Goal: Task Accomplishment & Management: Use online tool/utility

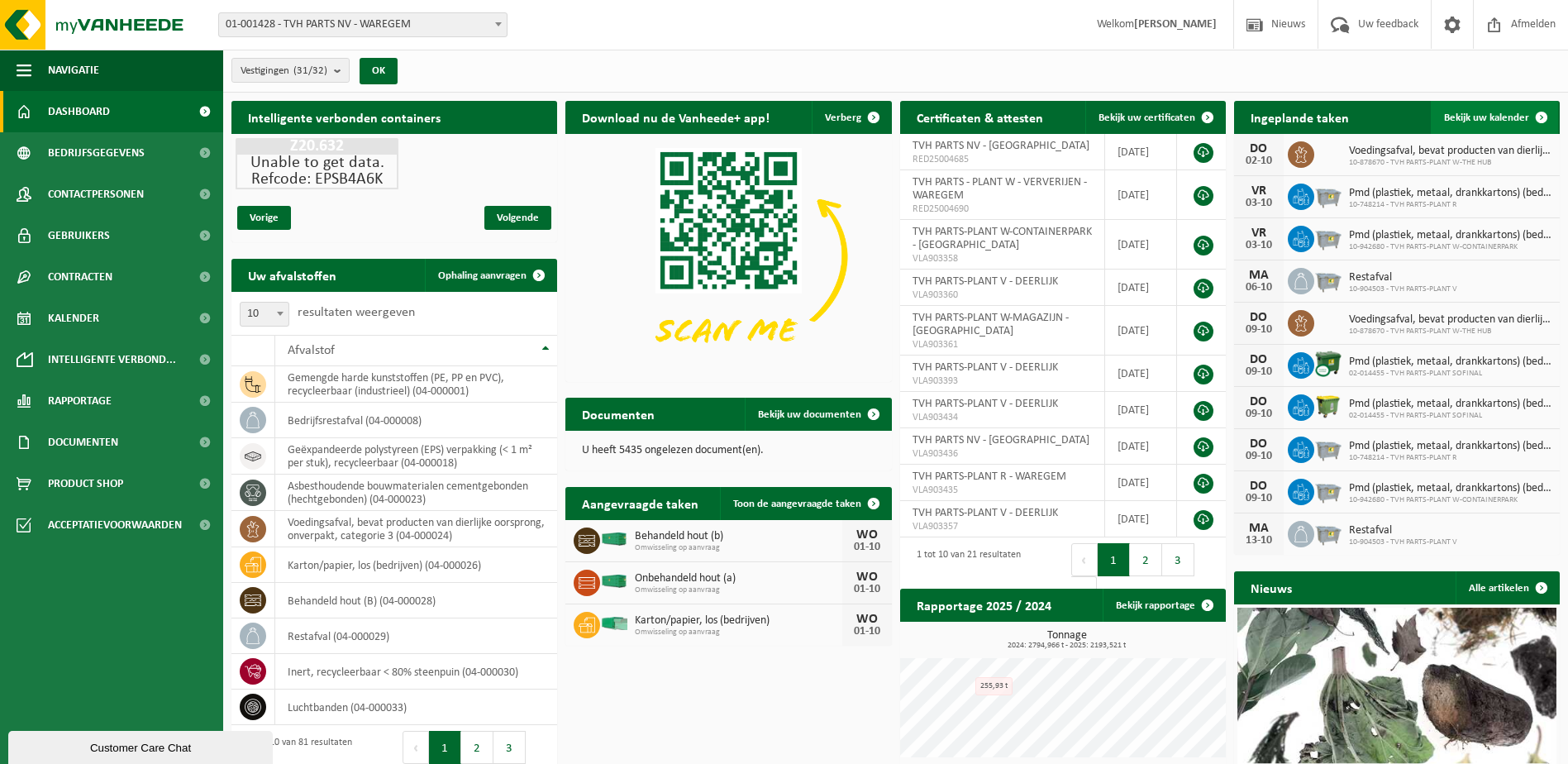
click at [1549, 116] on span at bounding box center [1541, 117] width 33 height 33
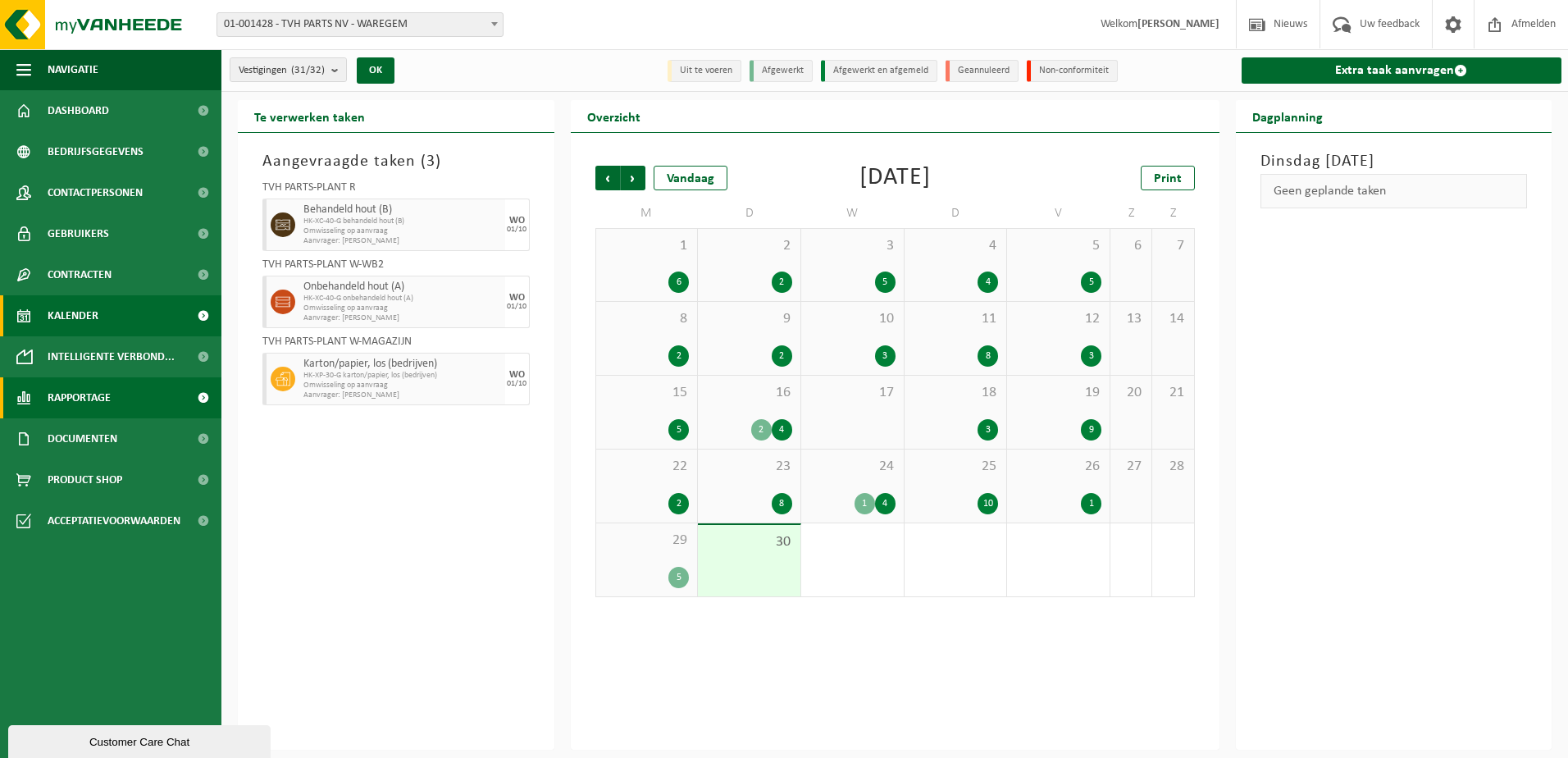
click at [79, 401] on span "Rapportage" at bounding box center [79, 397] width 63 height 41
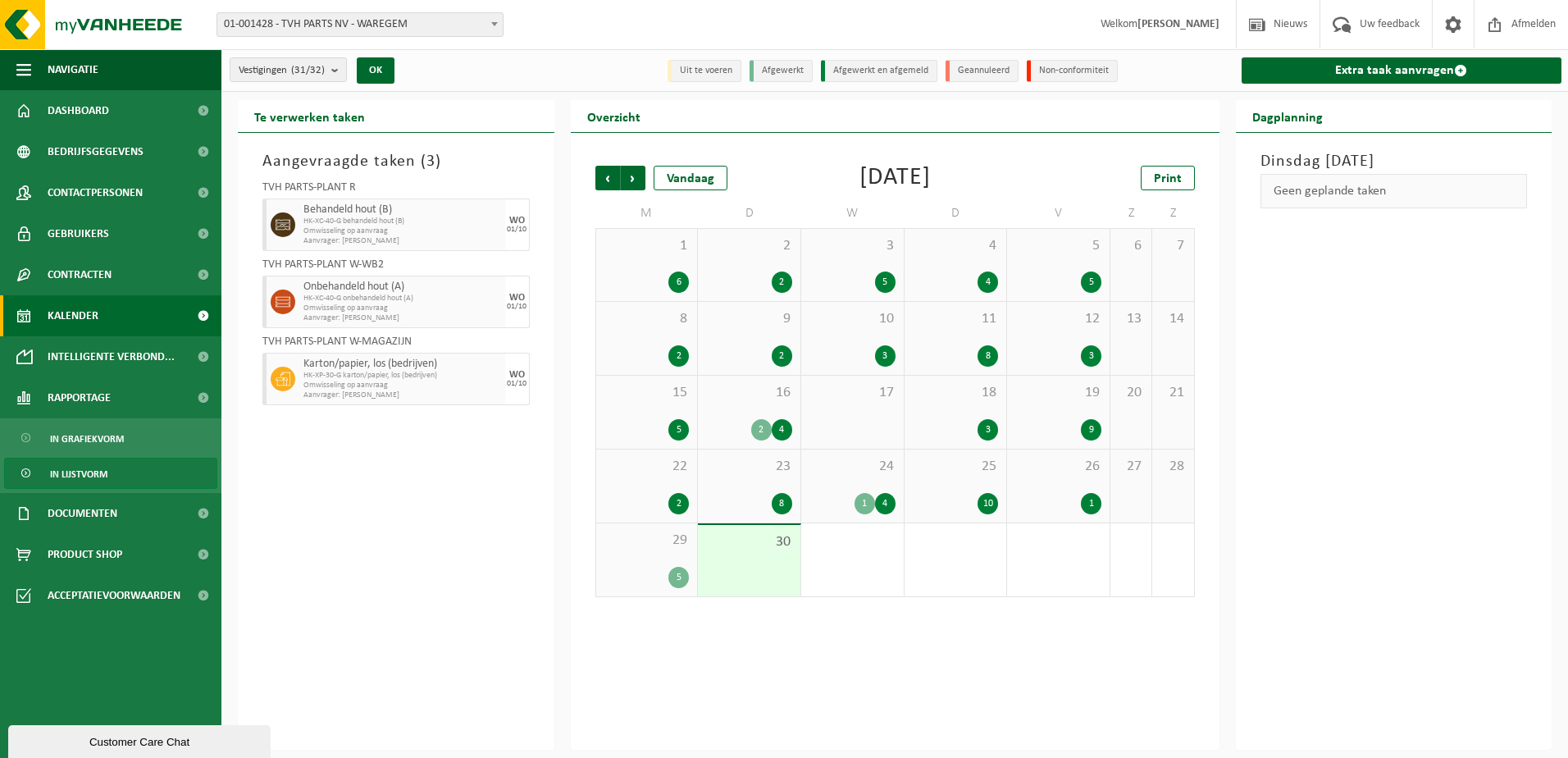
click at [93, 471] on span "In lijstvorm" at bounding box center [79, 474] width 57 height 31
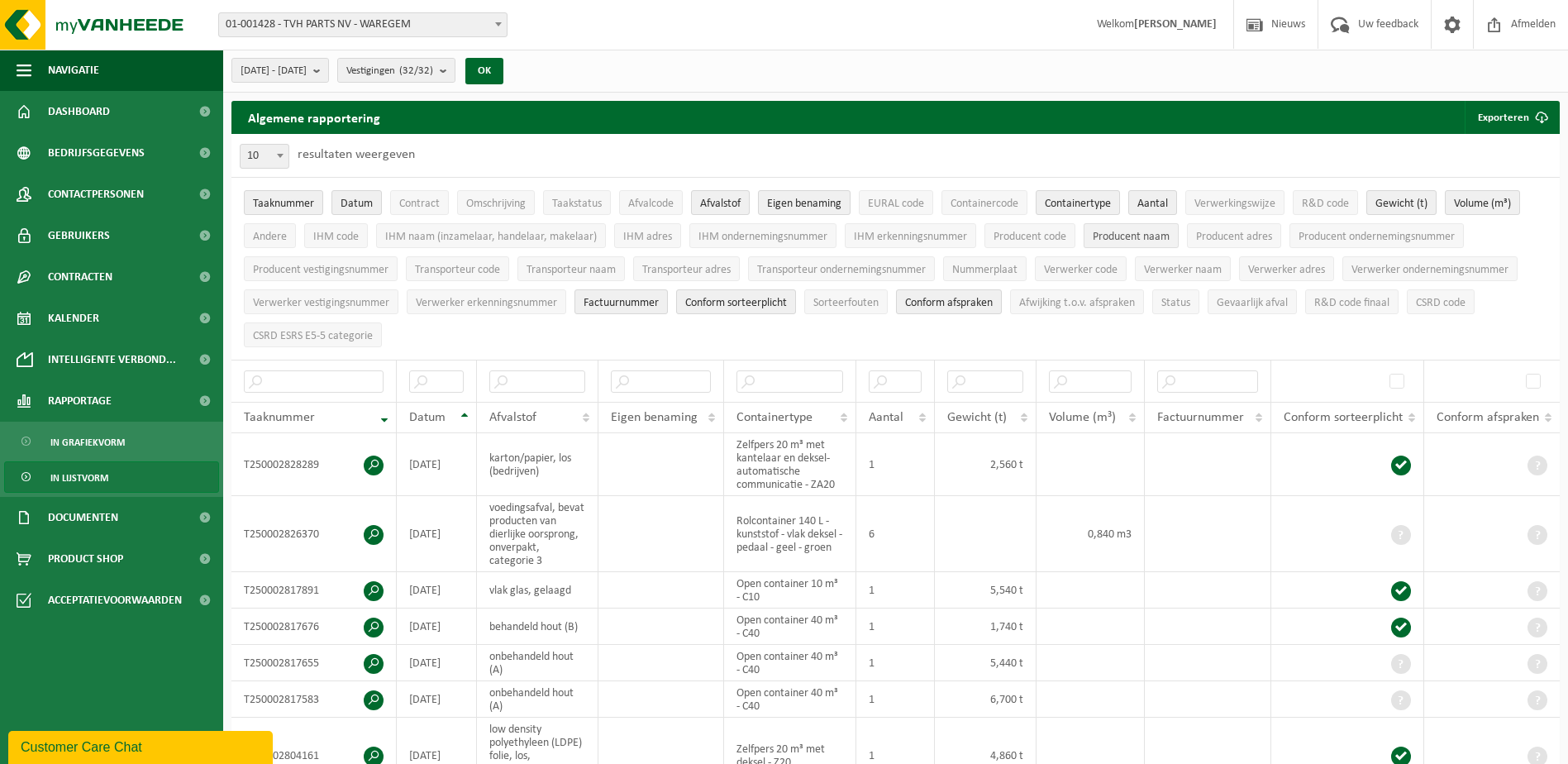
click at [1135, 231] on span "Producent naam" at bounding box center [1131, 237] width 77 height 13
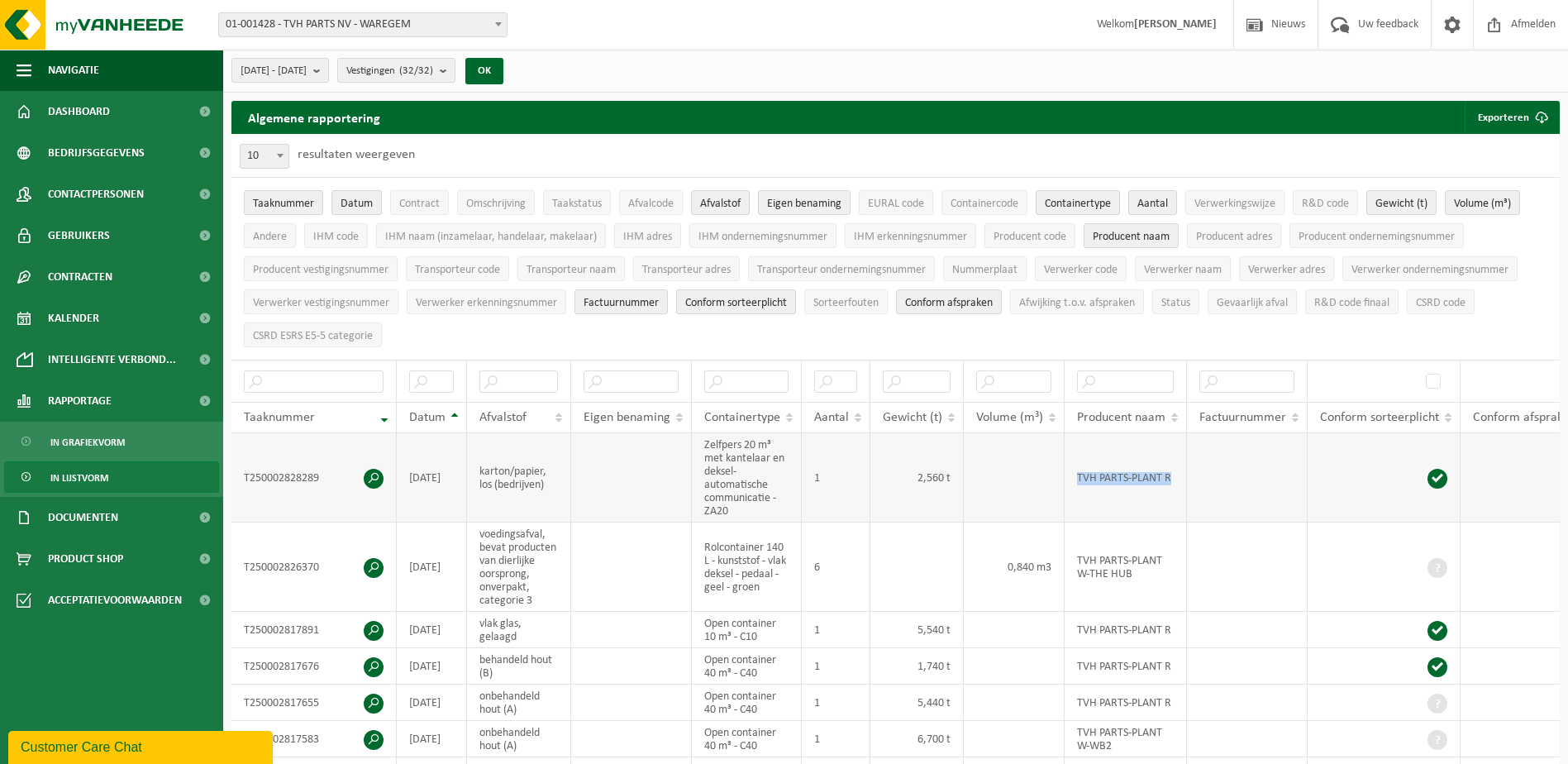
drag, startPoint x: 1070, startPoint y: 471, endPoint x: 1181, endPoint y: 472, distance: 111.0
click at [1181, 472] on td "TVH PARTS-PLANT R" at bounding box center [1125, 478] width 122 height 90
drag, startPoint x: 1181, startPoint y: 472, endPoint x: 1124, endPoint y: 374, distance: 113.4
click at [1124, 374] on input "text" at bounding box center [1125, 381] width 96 height 22
paste input "Hier is je aquarelafbeelding 🎨—een warme, impressionistische weergave van het o…"
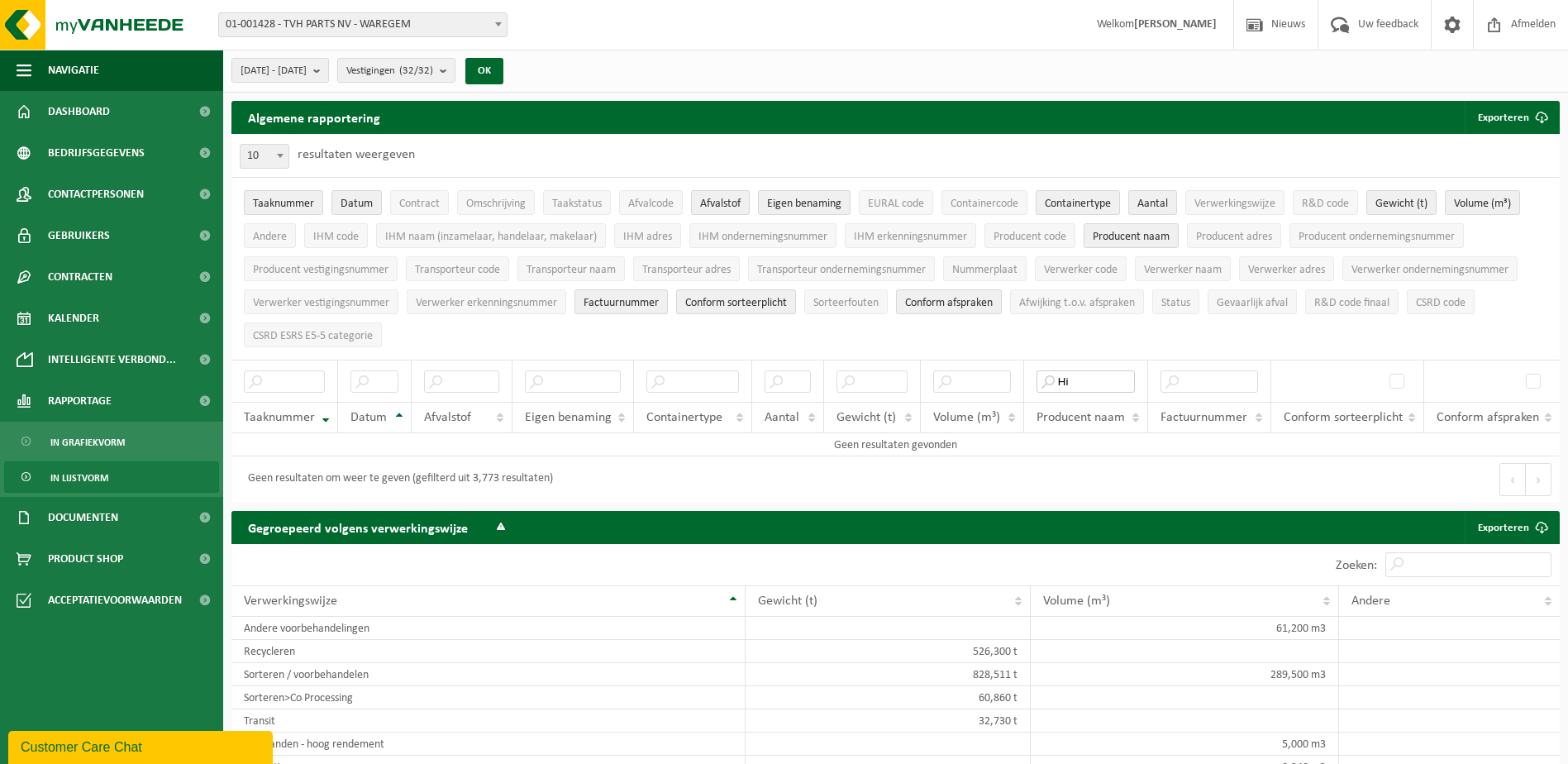
type input "H"
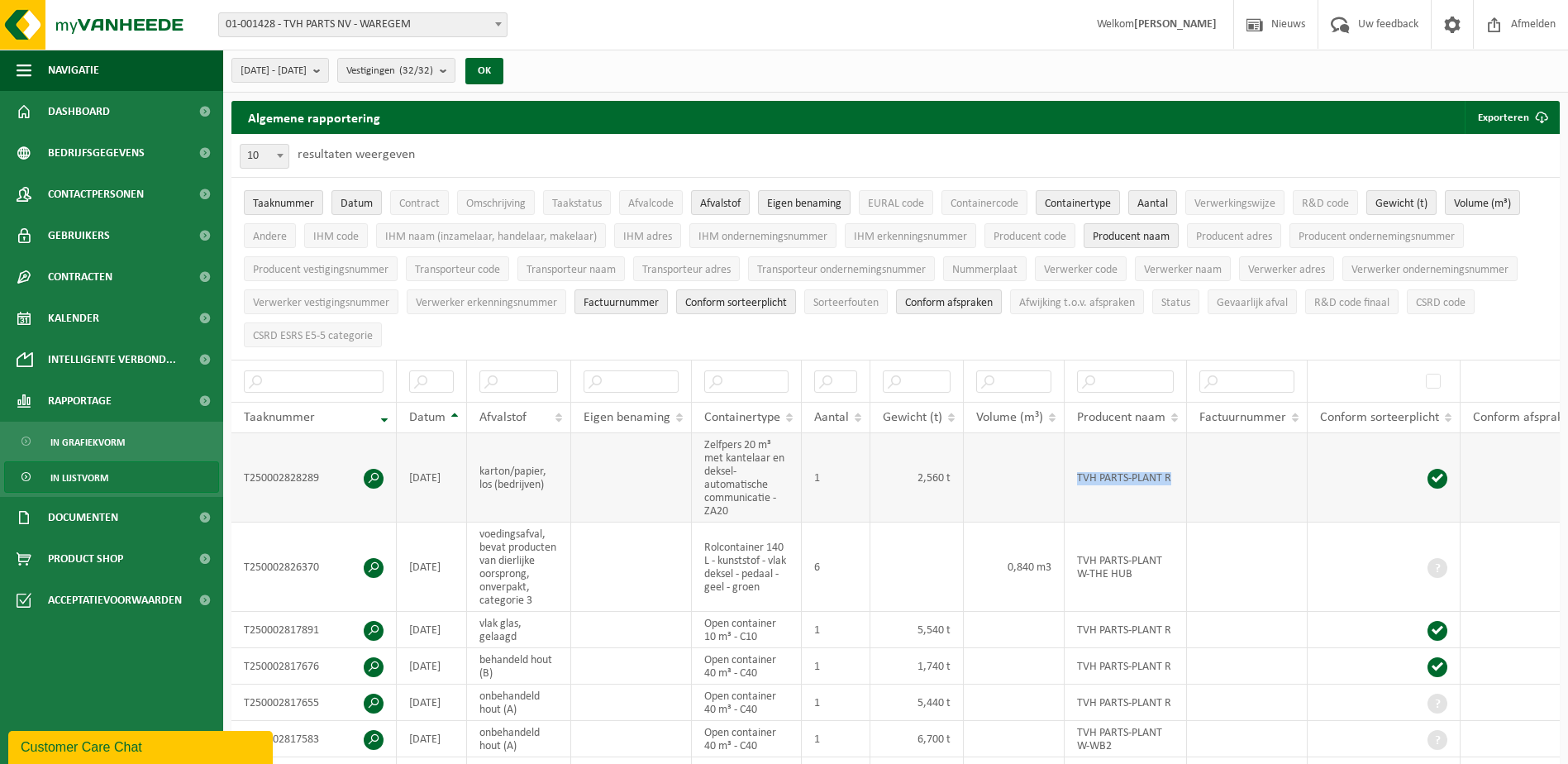
drag, startPoint x: 1064, startPoint y: 472, endPoint x: 1179, endPoint y: 478, distance: 115.2
click at [1179, 478] on td "TVH PARTS-PLANT R" at bounding box center [1125, 478] width 122 height 90
drag, startPoint x: 1179, startPoint y: 478, endPoint x: 1169, endPoint y: 478, distance: 10.0
copy td "TVH PARTS-PLANT R"
click at [1113, 378] on input "text" at bounding box center [1125, 381] width 96 height 22
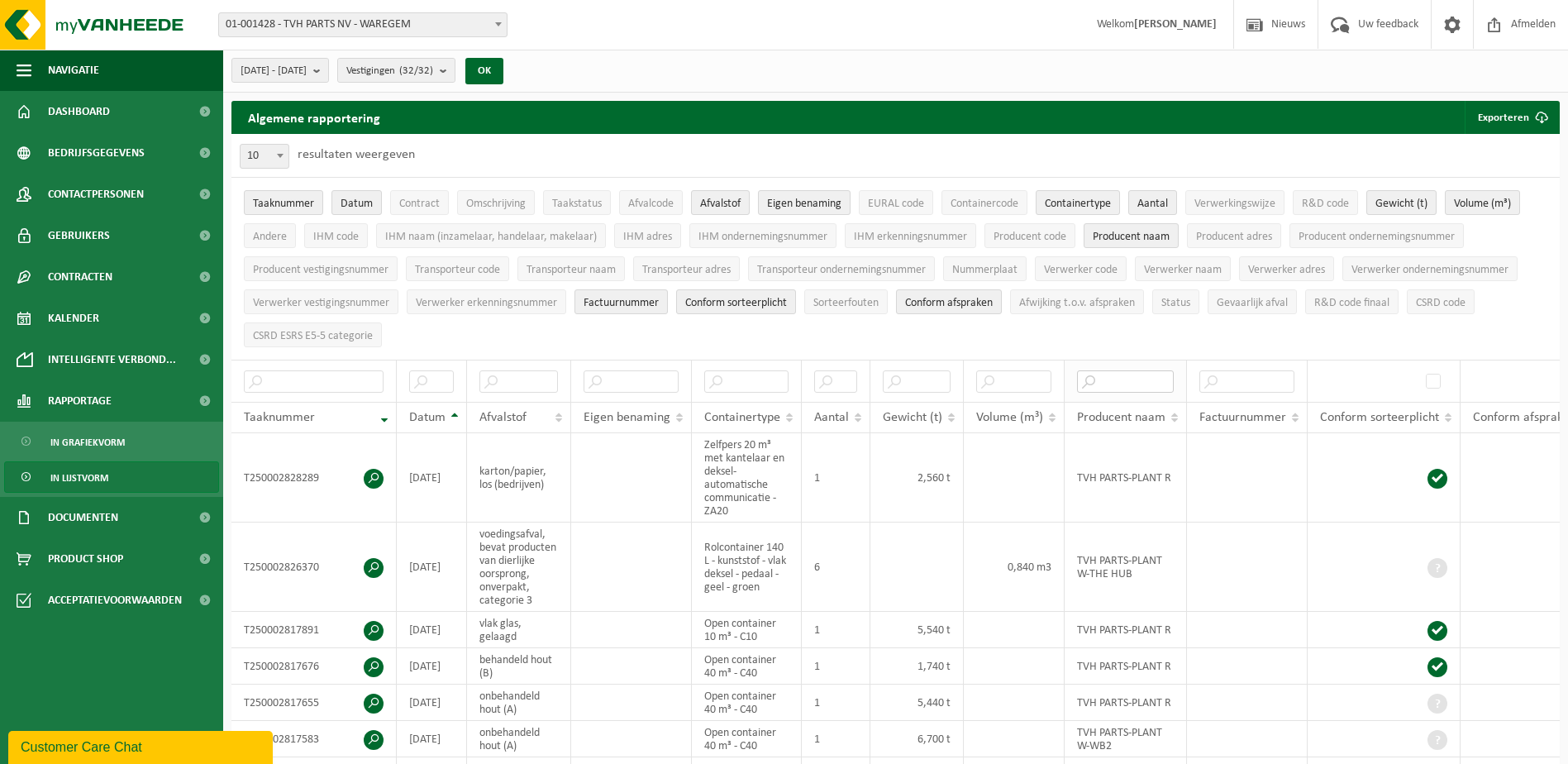
paste input "TVH PARTS-PLANT R"
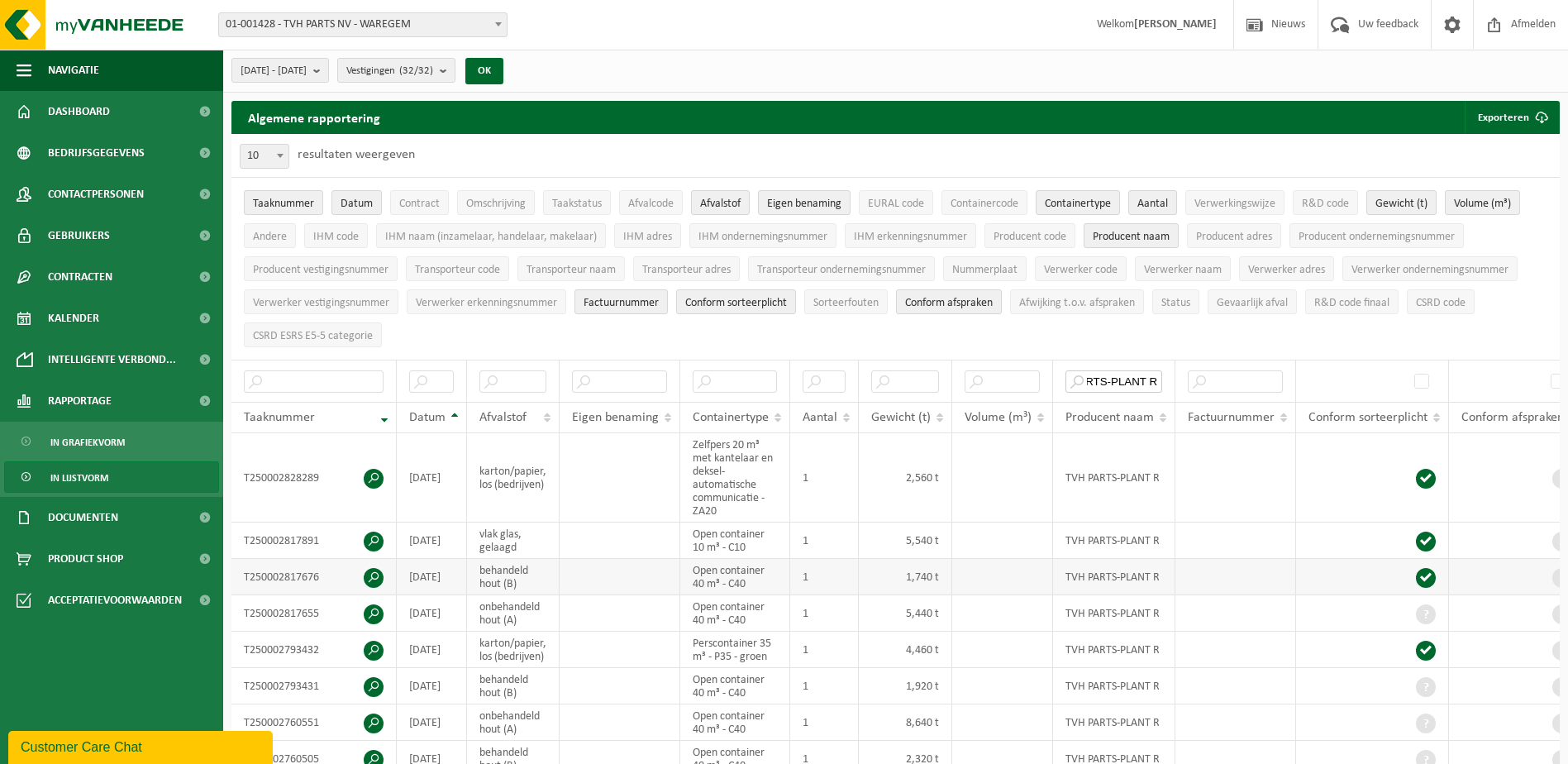
type input "TVH PARTS-PLANT R"
drag, startPoint x: 471, startPoint y: 559, endPoint x: 527, endPoint y: 583, distance: 60.9
click at [527, 583] on td "behandeld hout (B)" at bounding box center [514, 576] width 93 height 36
copy td "behandeld hout (B)"
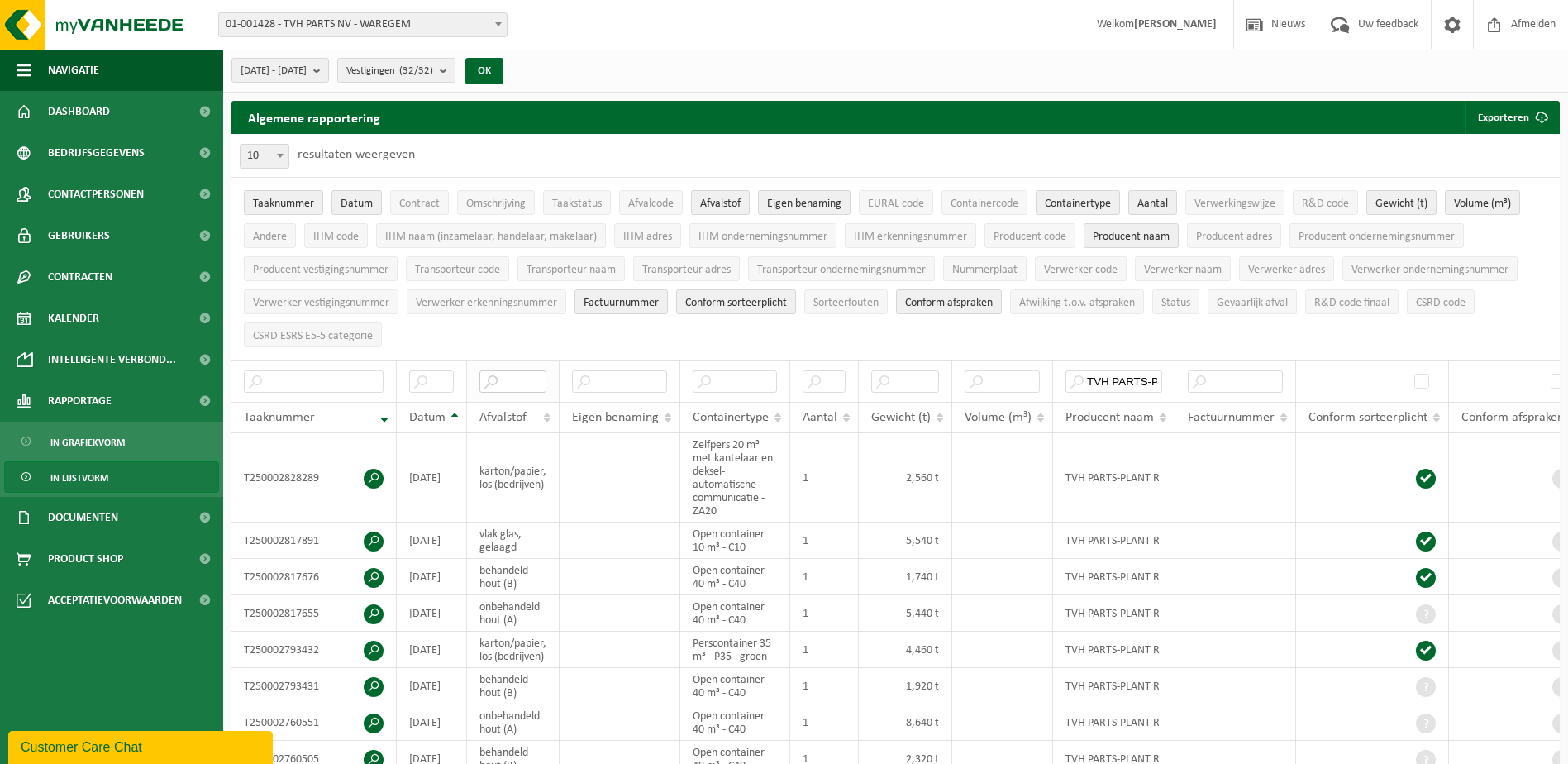
click at [510, 380] on input "text" at bounding box center [513, 381] width 67 height 22
paste input "behandeld hout (B)"
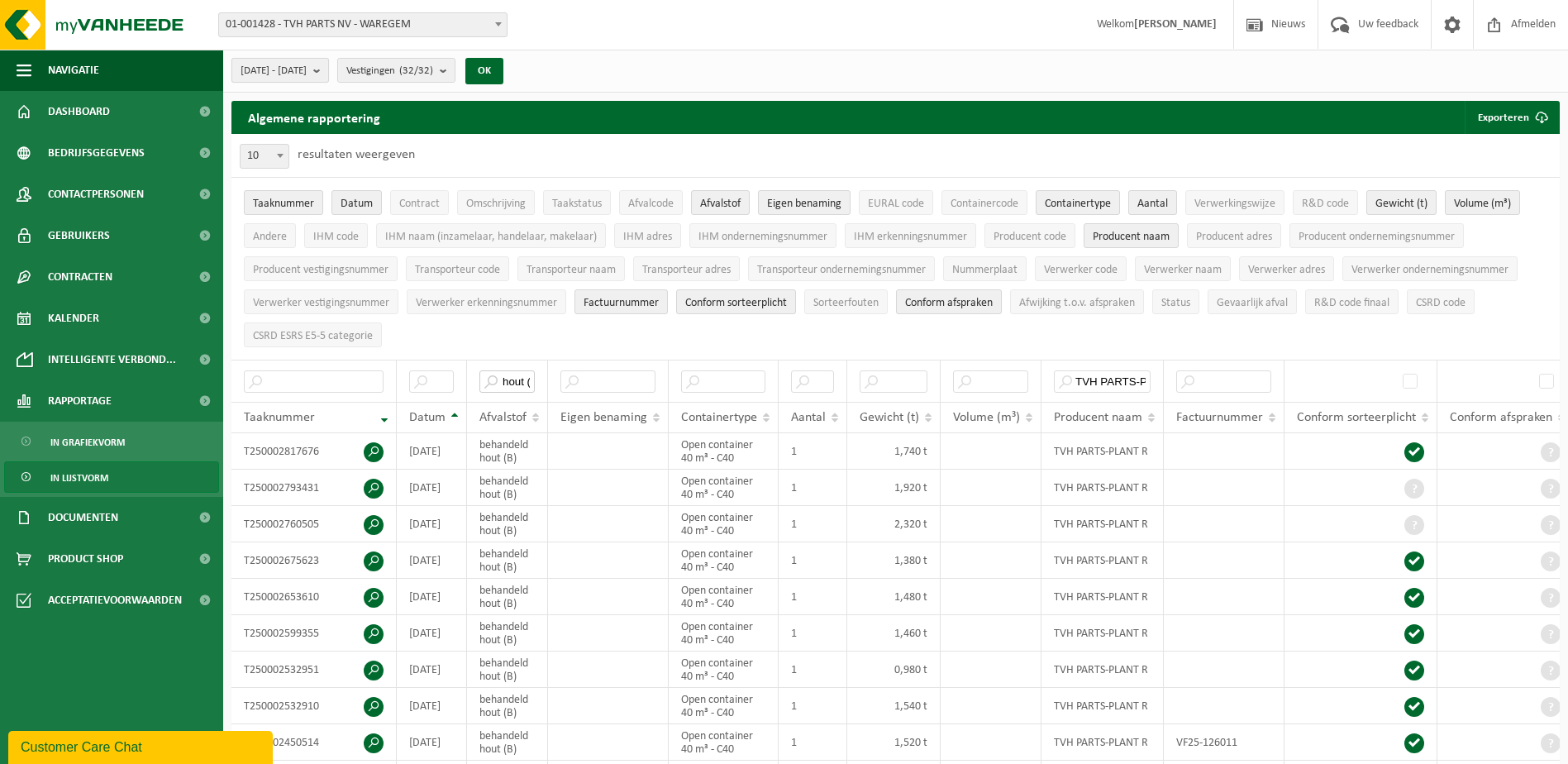
type input "behandeld hout (B)"
click at [328, 66] on b "submit" at bounding box center [321, 69] width 15 height 23
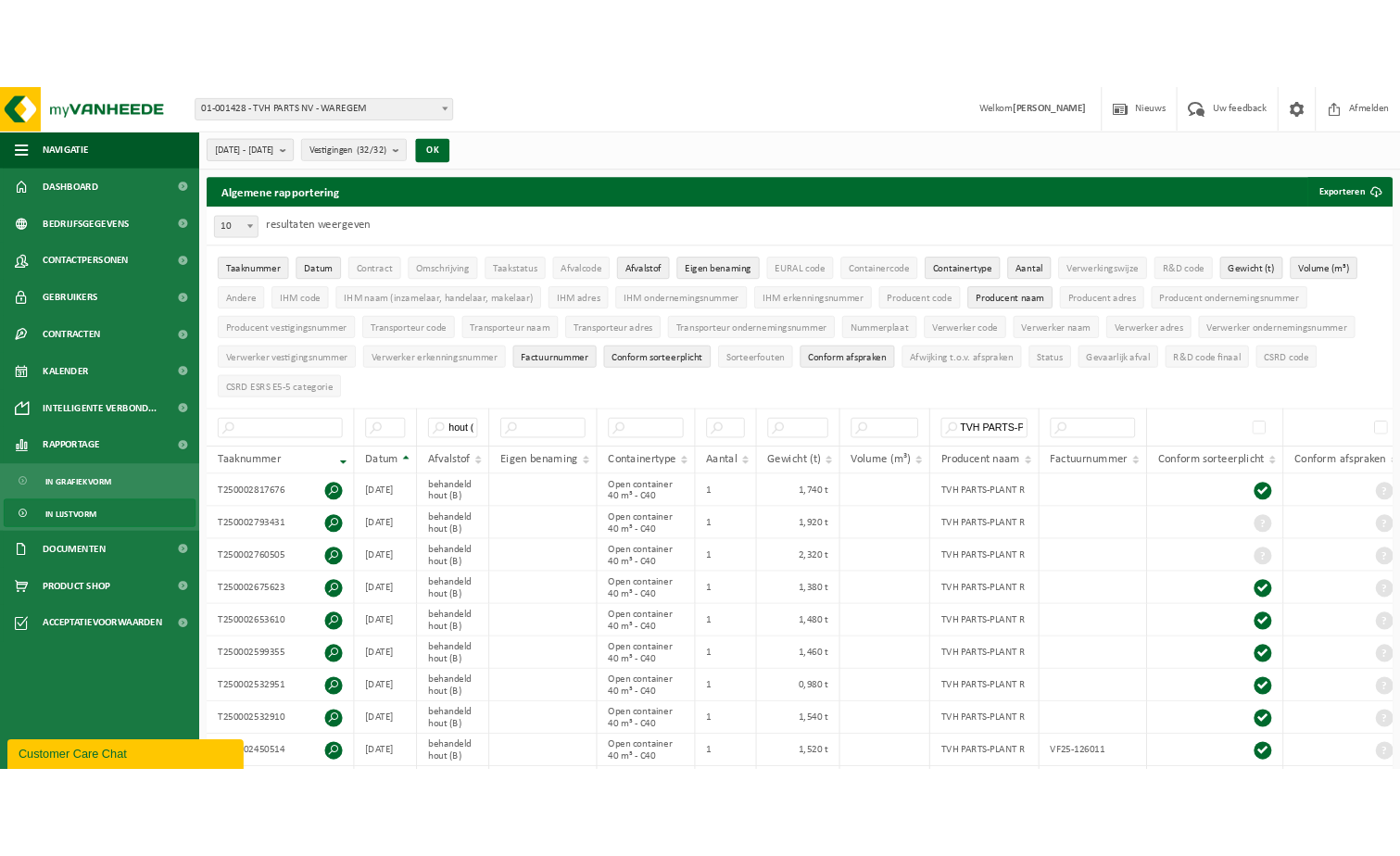
scroll to position [0, 0]
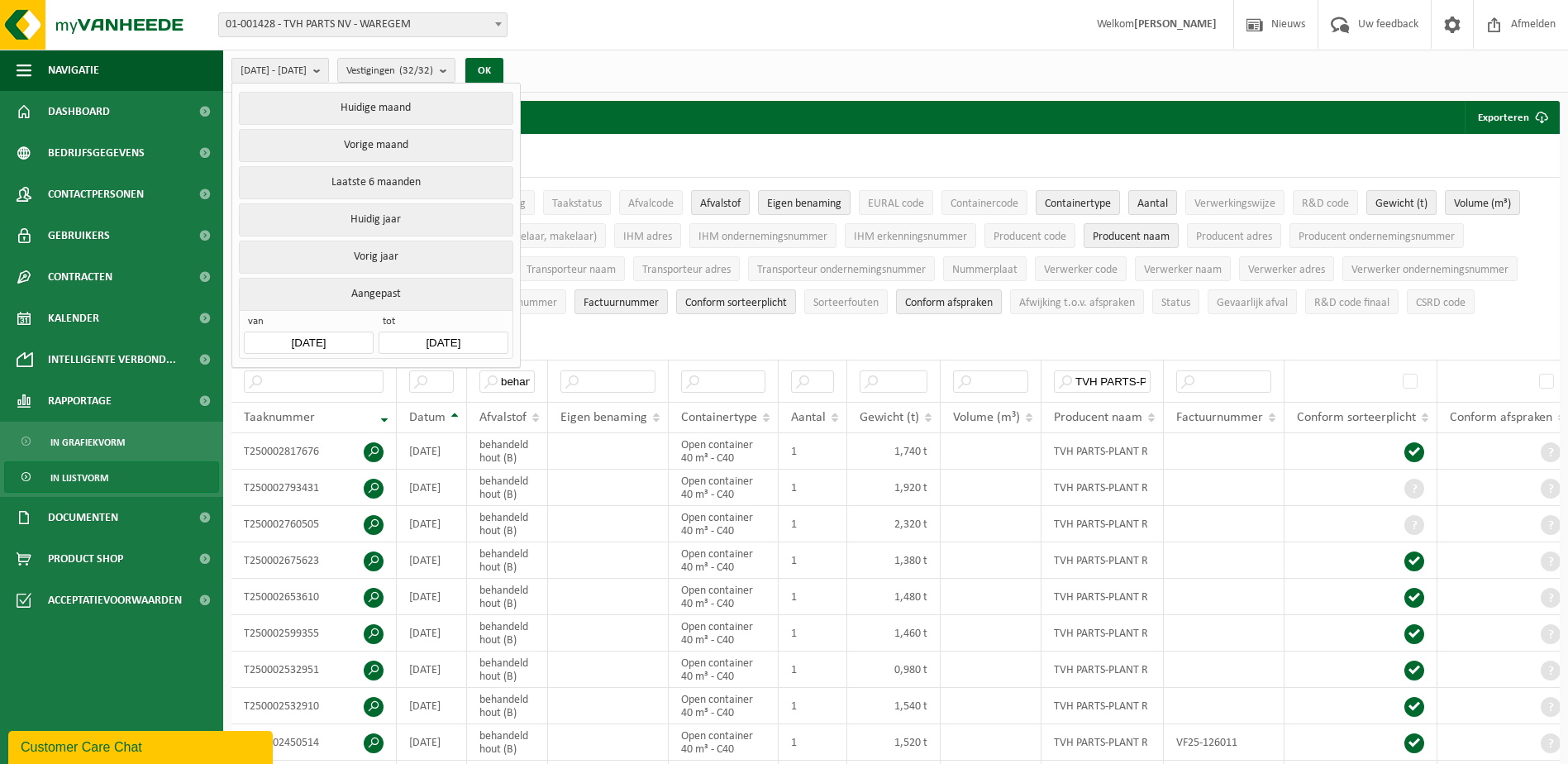
click at [366, 341] on input "[DATE]" at bounding box center [308, 342] width 129 height 22
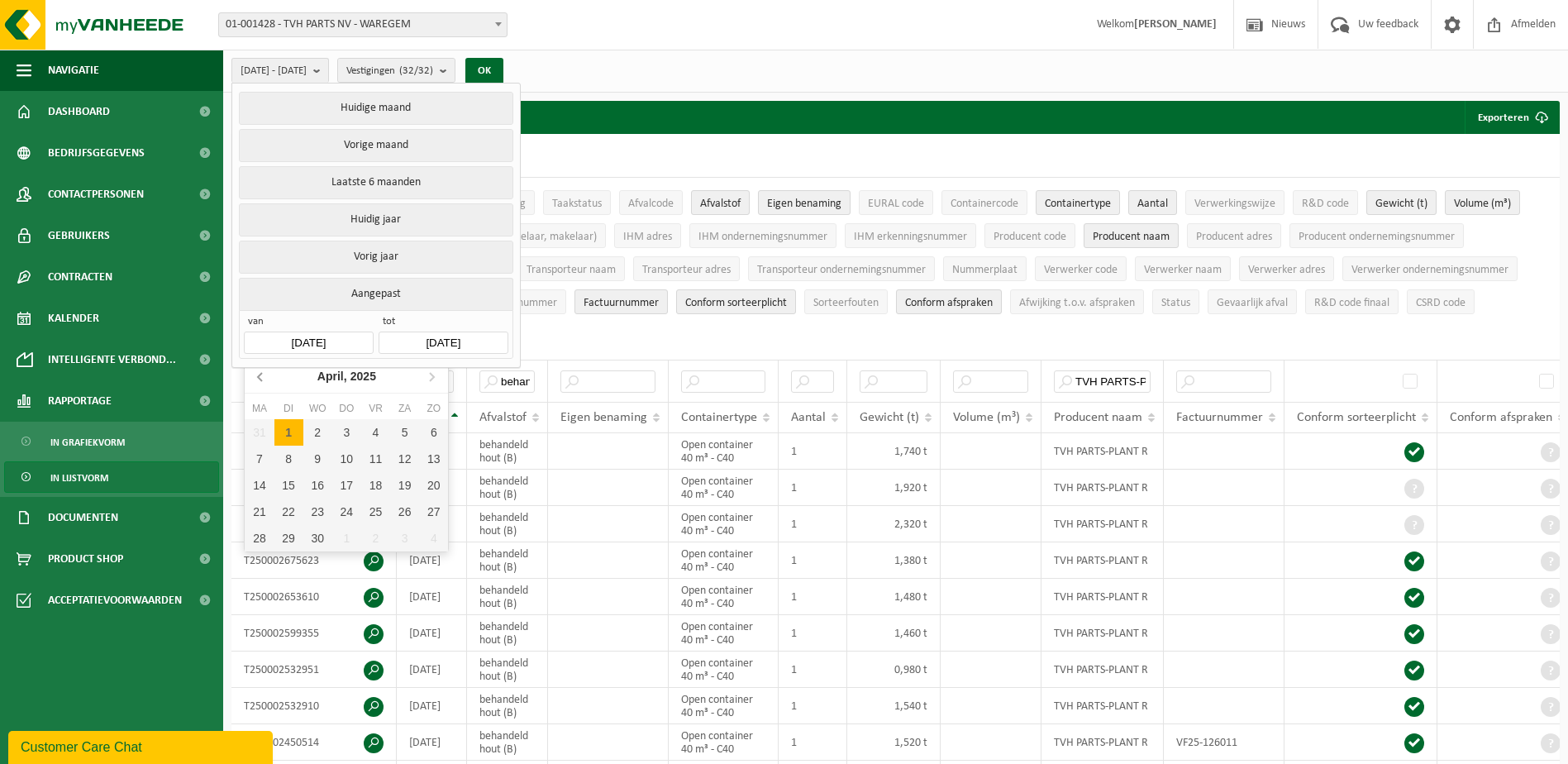
click at [259, 376] on icon at bounding box center [259, 377] width 4 height 8
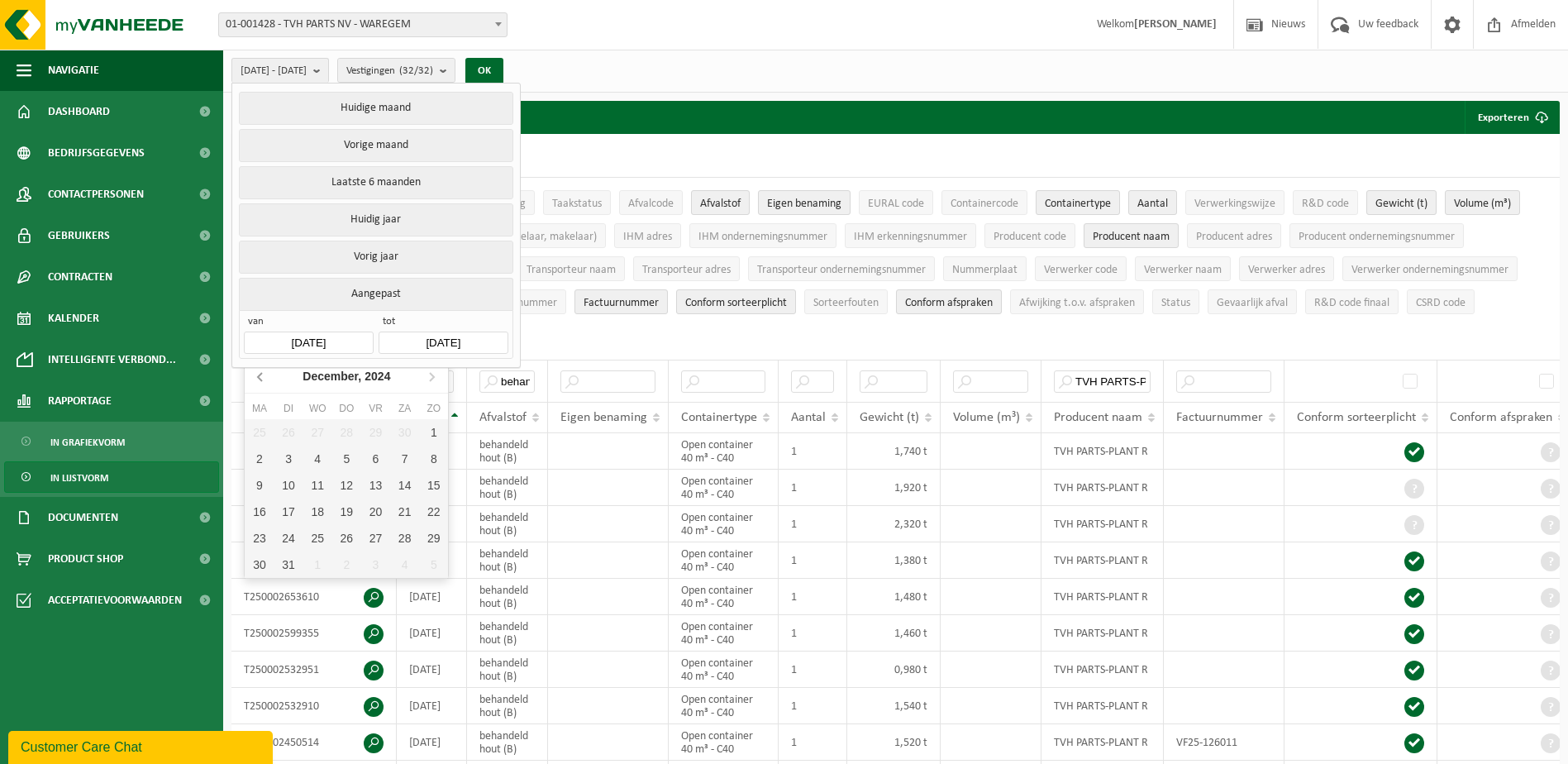
click at [259, 376] on icon at bounding box center [259, 377] width 4 height 8
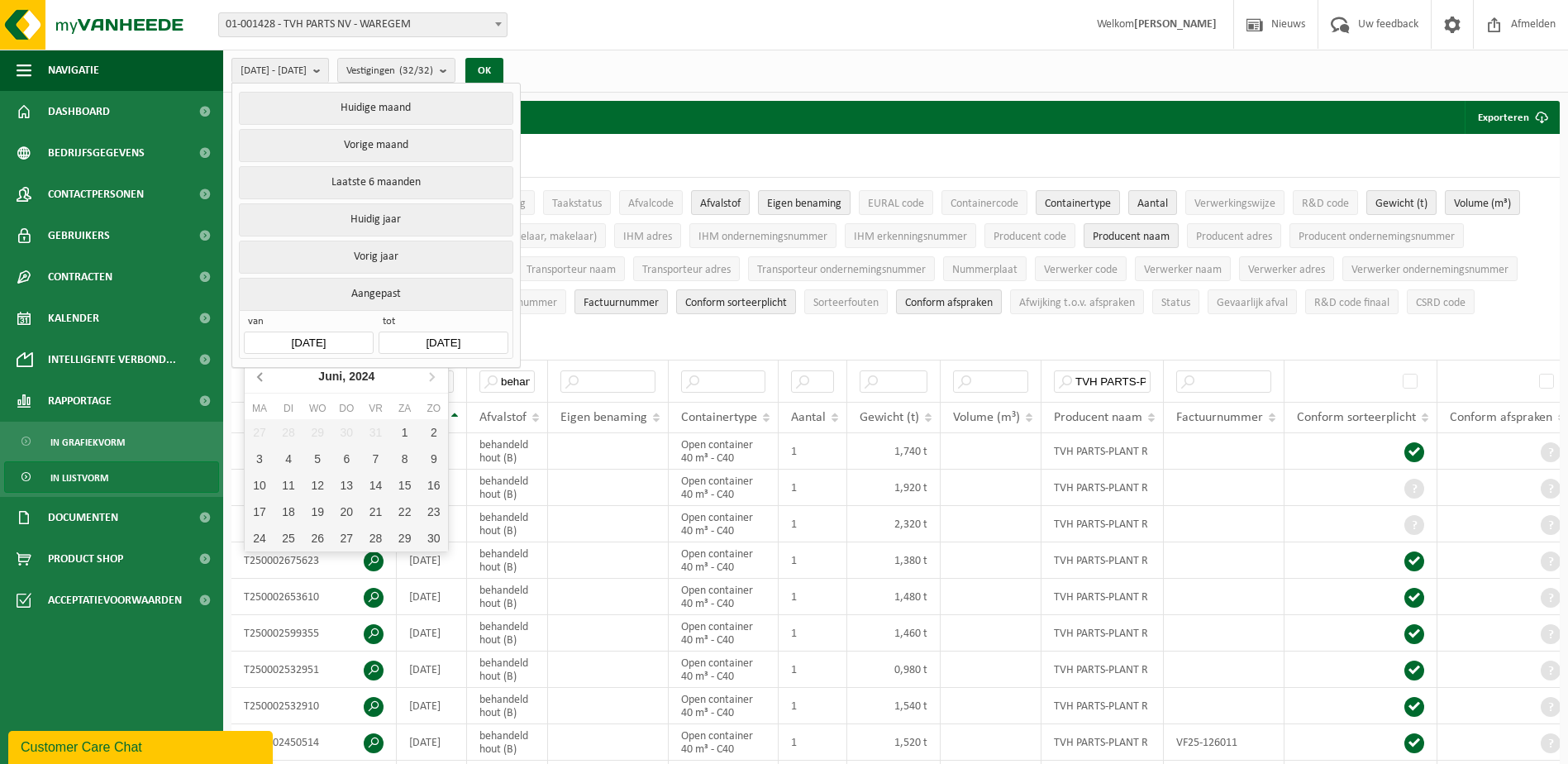
click at [259, 376] on icon at bounding box center [259, 377] width 4 height 8
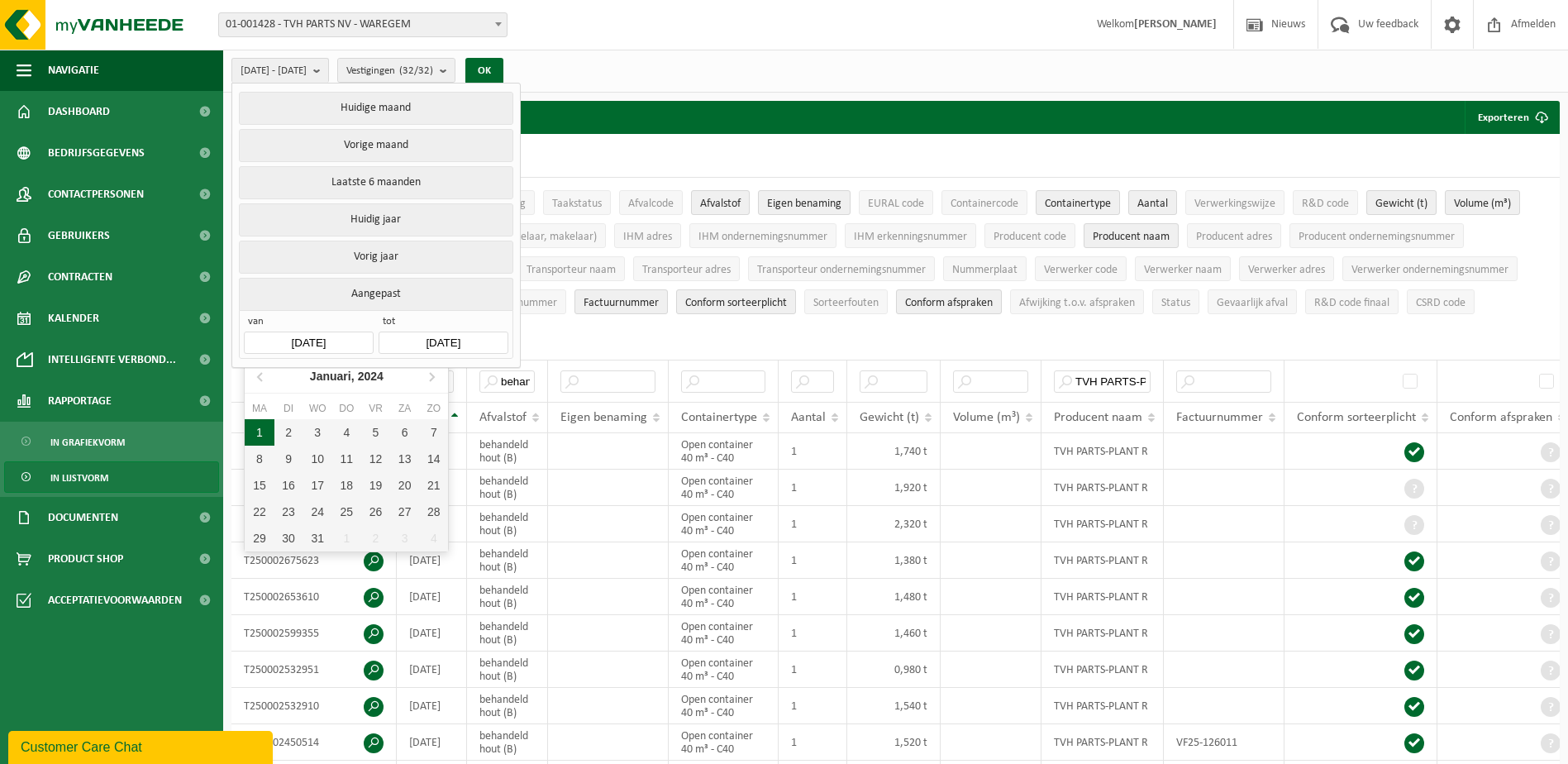
click at [258, 434] on div "1" at bounding box center [259, 432] width 29 height 26
type input "[DATE]"
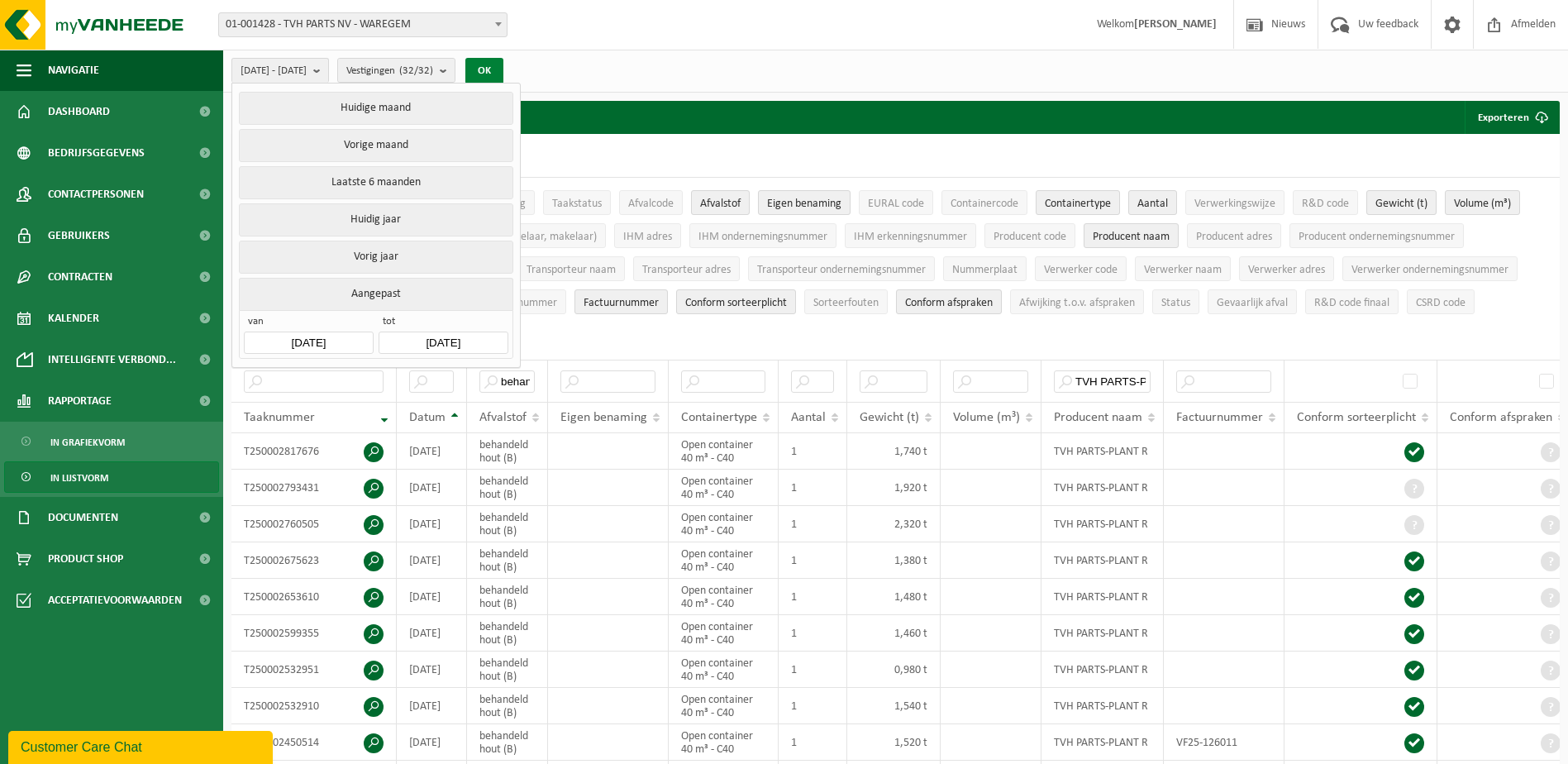
click at [504, 65] on button "OK" at bounding box center [484, 70] width 38 height 26
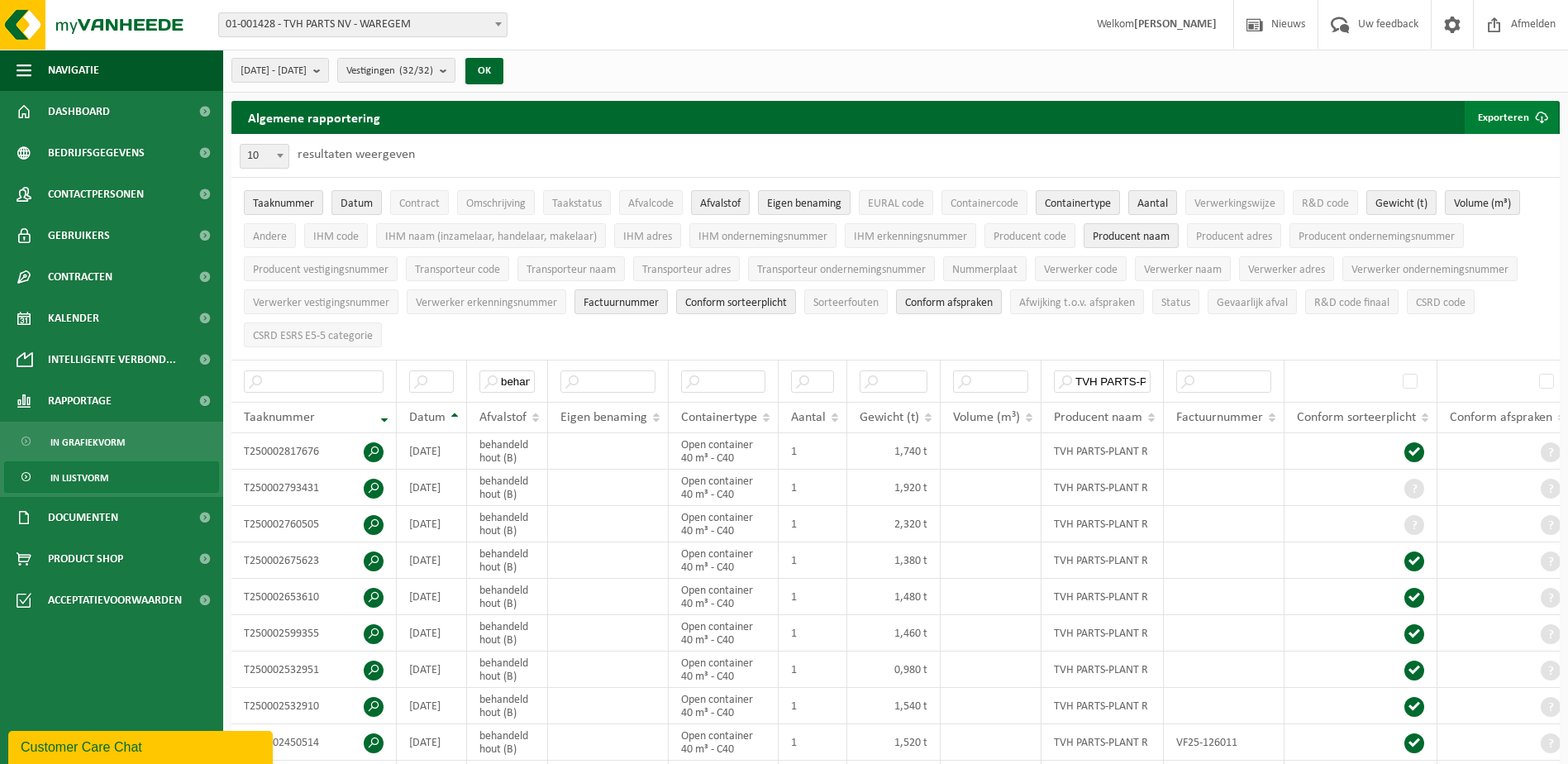
click at [1508, 115] on button "Exporteren" at bounding box center [1511, 117] width 94 height 33
click at [1492, 182] on link "Alle beschikbare kolommen" at bounding box center [1482, 183] width 150 height 33
